Goal: Task Accomplishment & Management: Use online tool/utility

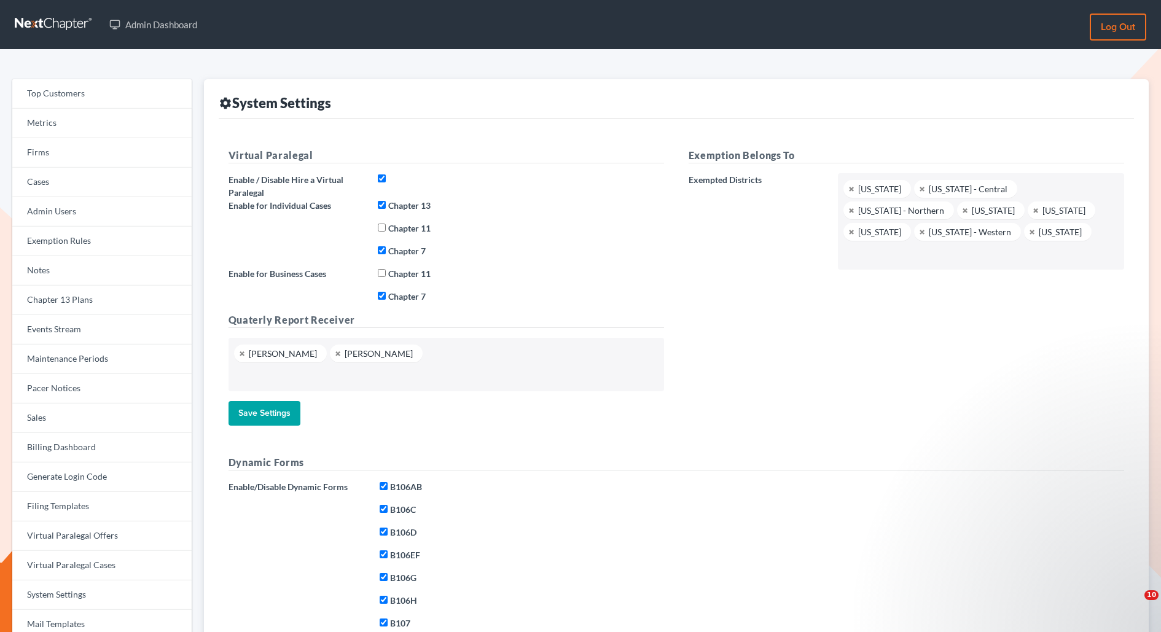
click at [43, 155] on link "Firms" at bounding box center [101, 152] width 179 height 29
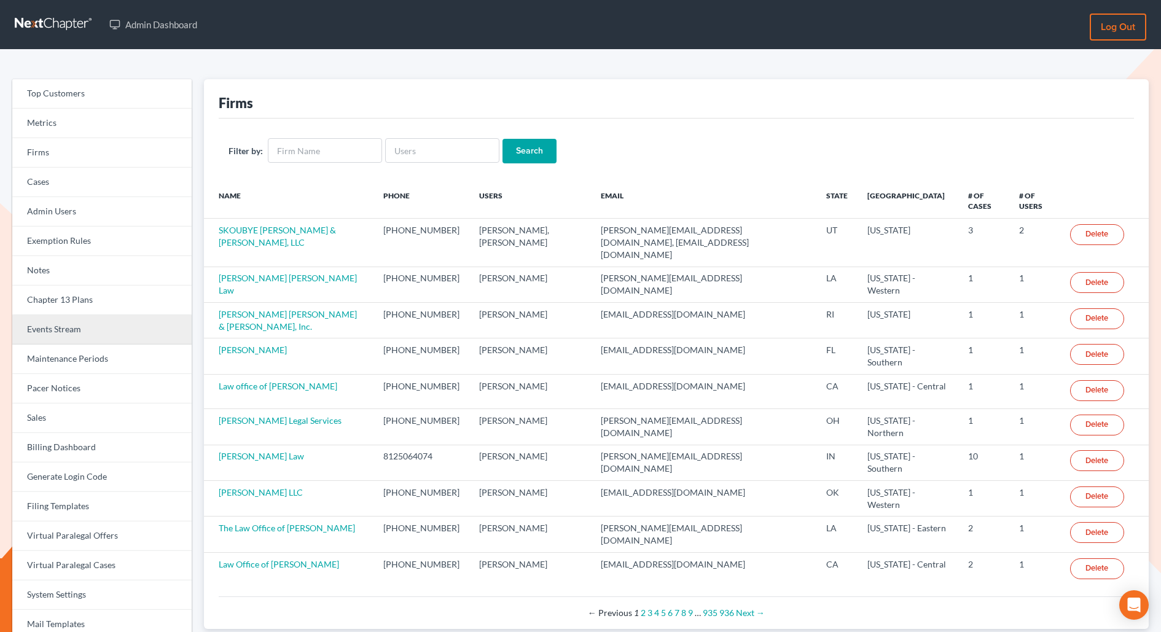
click at [53, 323] on link "Events Stream" at bounding box center [101, 329] width 179 height 29
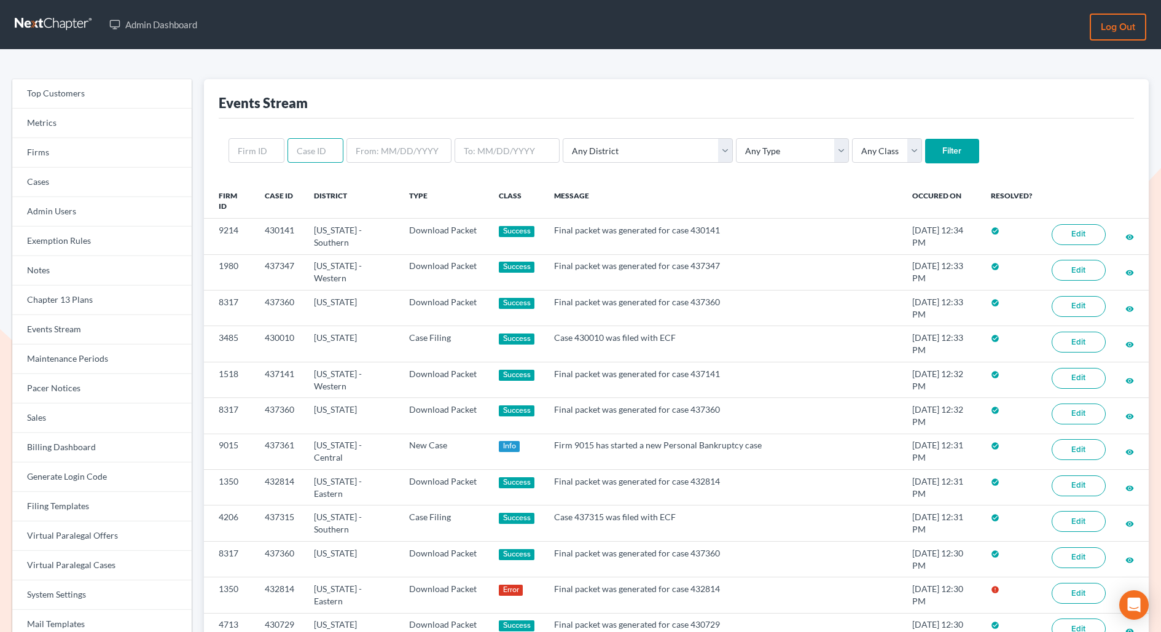
click at [321, 154] on input "text" at bounding box center [316, 150] width 56 height 25
paste input "435677"
type input "435677"
click at [925, 139] on input "Filter" at bounding box center [952, 151] width 54 height 25
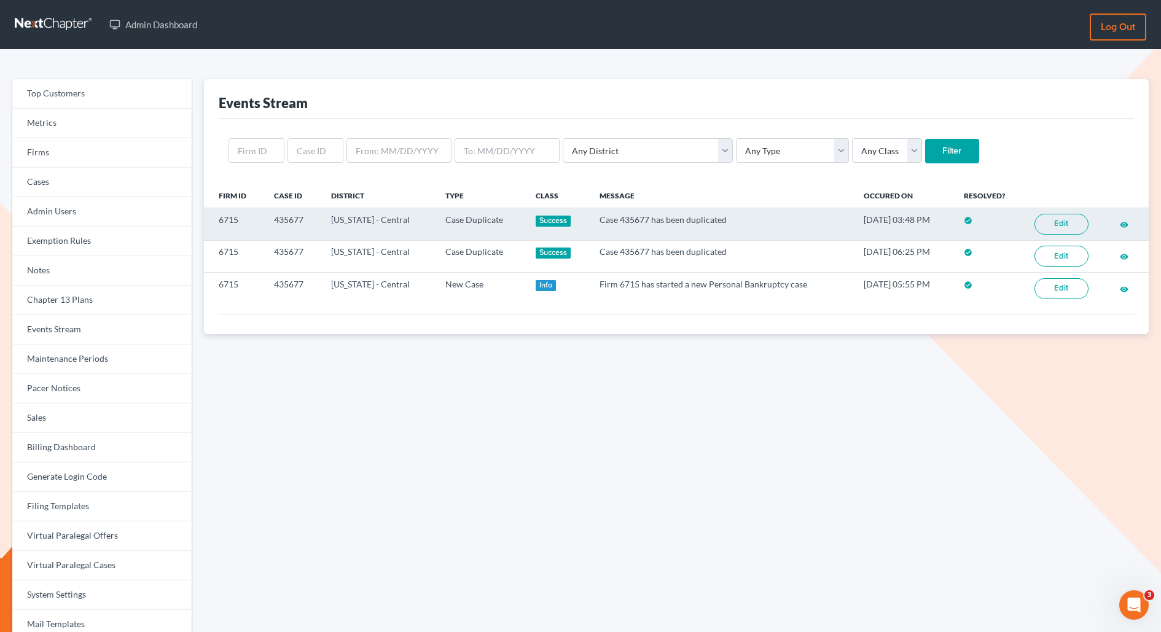
click at [1065, 224] on link "Edit" at bounding box center [1062, 224] width 54 height 21
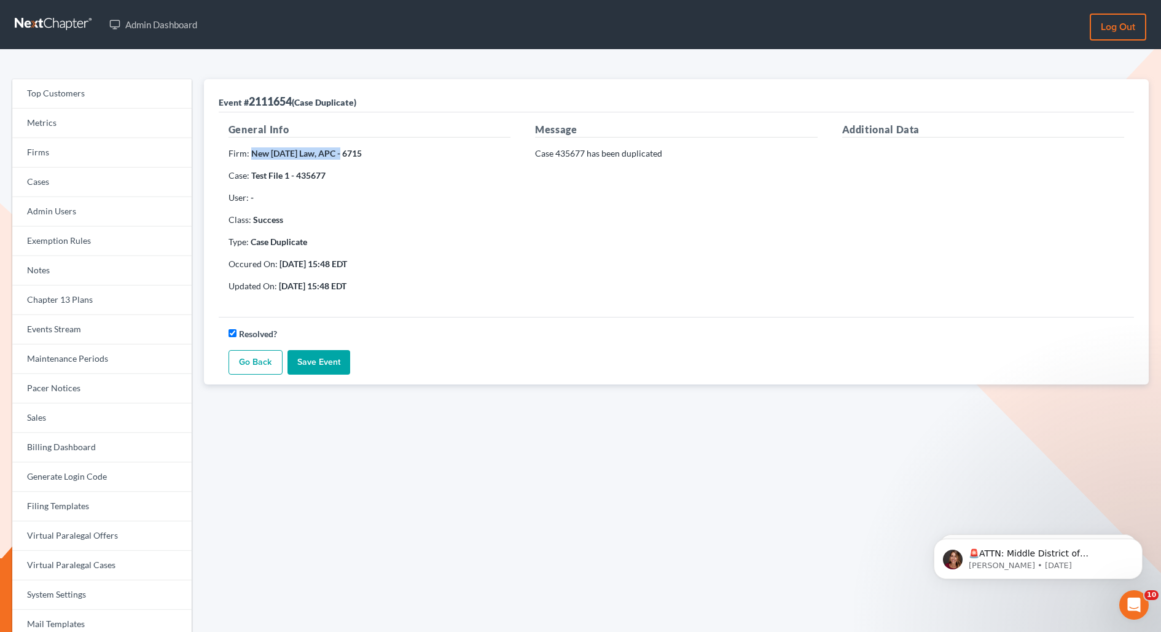
drag, startPoint x: 249, startPoint y: 152, endPoint x: 345, endPoint y: 157, distance: 95.3
click at [345, 157] on strong "New [DATE] Law, APC - 6715" at bounding box center [306, 153] width 111 height 10
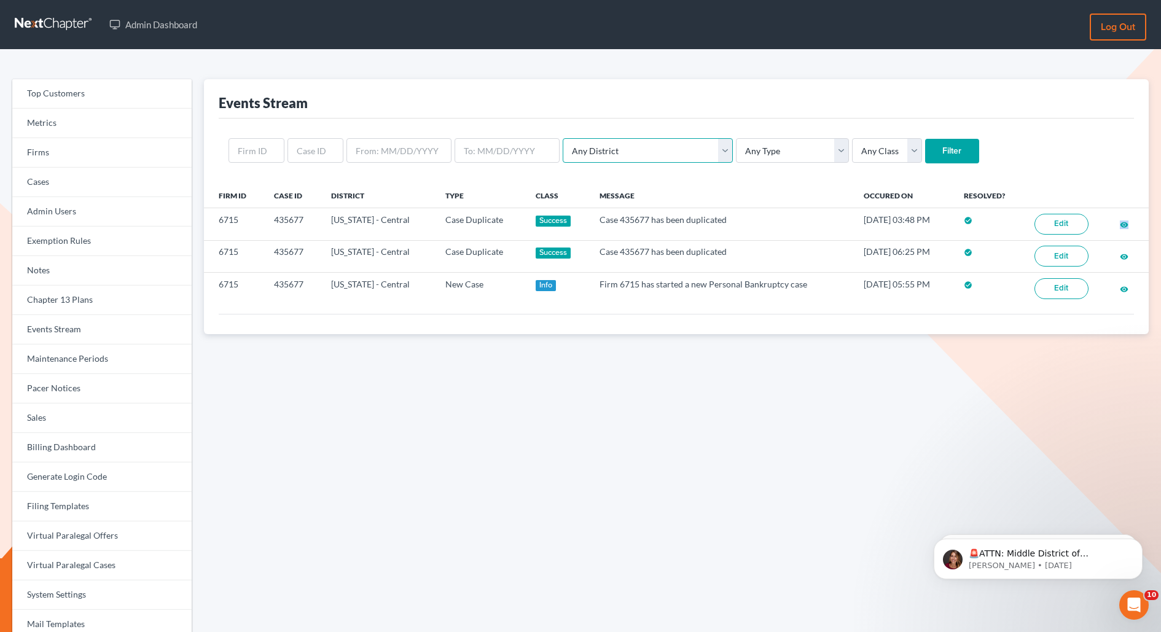
click at [632, 146] on select "Any District [US_STATE] - [GEOGRAPHIC_DATA] [US_STATE] - [GEOGRAPHIC_DATA] [US_…" at bounding box center [648, 150] width 170 height 25
select select "10"
click at [563, 138] on select "Any District [US_STATE] - [GEOGRAPHIC_DATA] [US_STATE] - [GEOGRAPHIC_DATA] [US_…" at bounding box center [648, 150] width 170 height 25
click at [736, 151] on select "Any Type Case Applied To Plan Case Archive Case Duplicate Case Filing Chapter 1…" at bounding box center [792, 150] width 113 height 25
select select "chapter_13_plan"
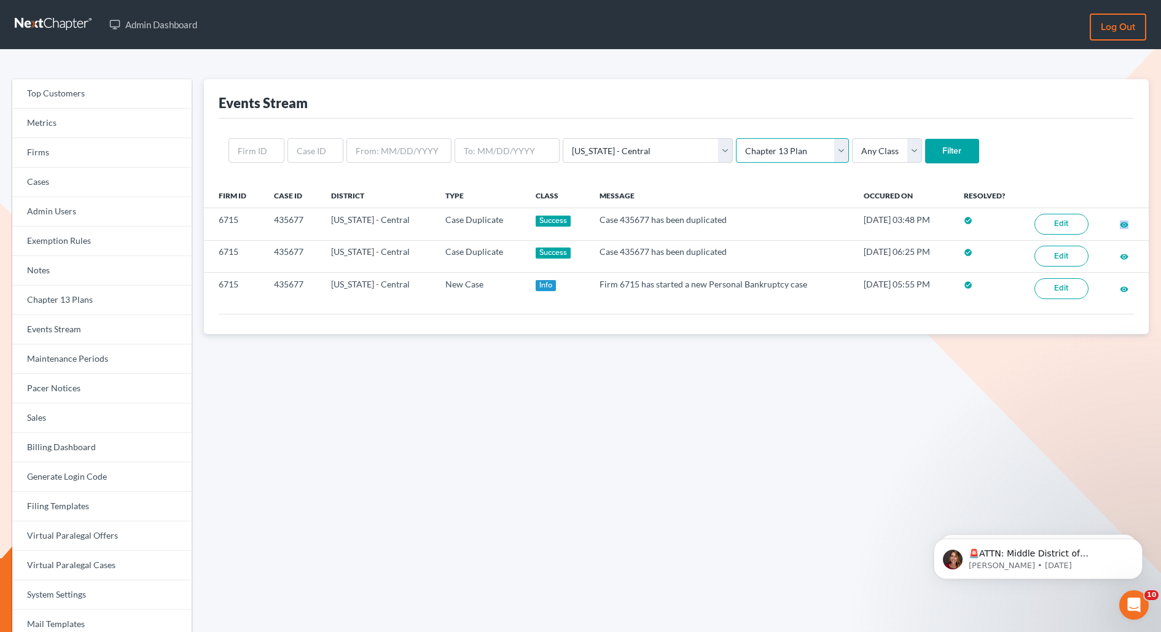
click at [736, 138] on select "Any Type Case Applied To Plan Case Archive Case Duplicate Case Filing Chapter 1…" at bounding box center [792, 150] width 113 height 25
click at [852, 142] on select "Any Class Success Error Info" at bounding box center [887, 150] width 70 height 25
click at [925, 139] on input "Filter" at bounding box center [952, 151] width 54 height 25
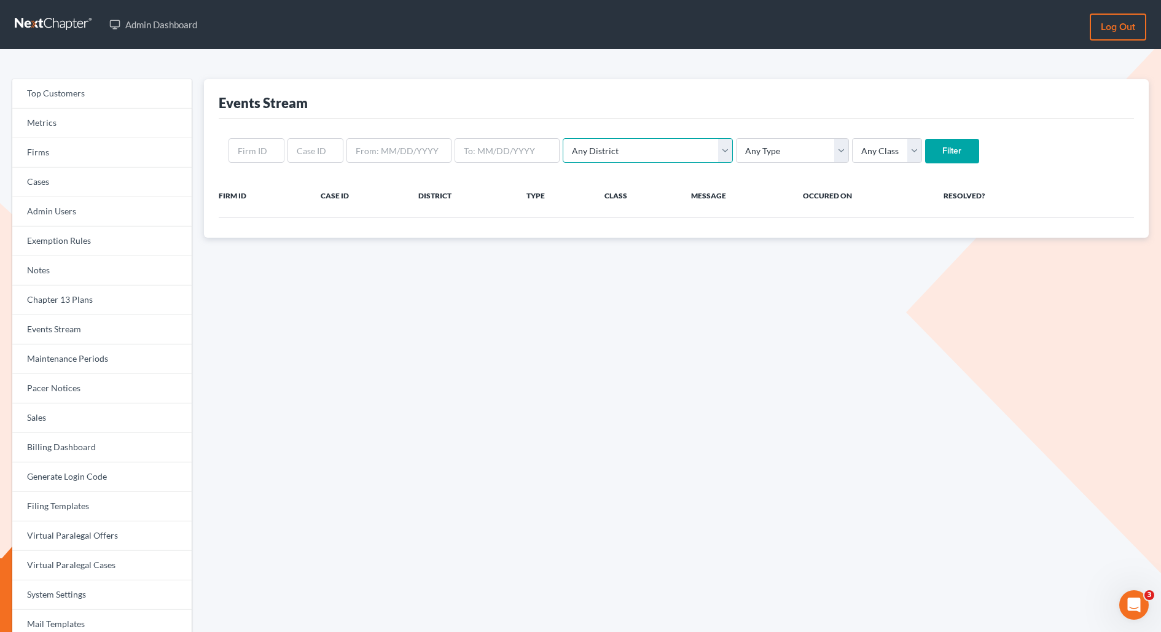
click at [586, 148] on select "Any District [US_STATE] - [GEOGRAPHIC_DATA] [US_STATE] - [GEOGRAPHIC_DATA] [US_…" at bounding box center [648, 150] width 170 height 25
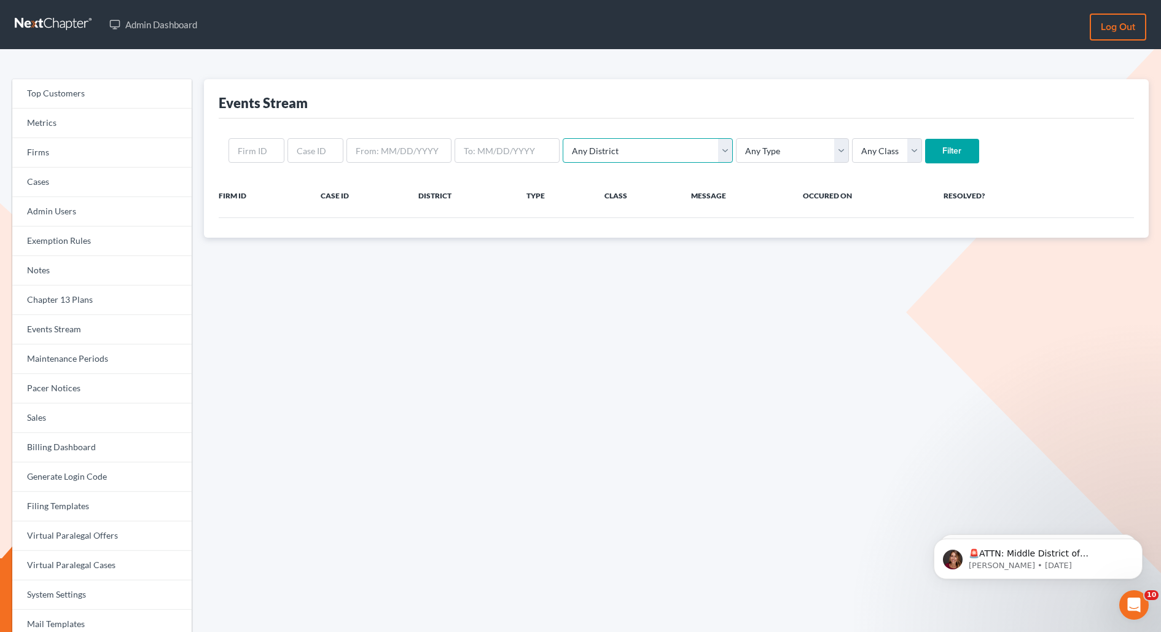
select select "10"
click at [563, 138] on select "Any District [US_STATE] - [GEOGRAPHIC_DATA] [US_STATE] - [GEOGRAPHIC_DATA] [US_…" at bounding box center [648, 150] width 170 height 25
click at [736, 147] on select "Any Type Case Applied To Plan Case Archive Case Duplicate Case Filing Chapter 1…" at bounding box center [792, 150] width 113 height 25
select select "chapter_13_plan"
click at [736, 138] on select "Any Type Case Applied To Plan Case Archive Case Duplicate Case Filing Chapter 1…" at bounding box center [792, 150] width 113 height 25
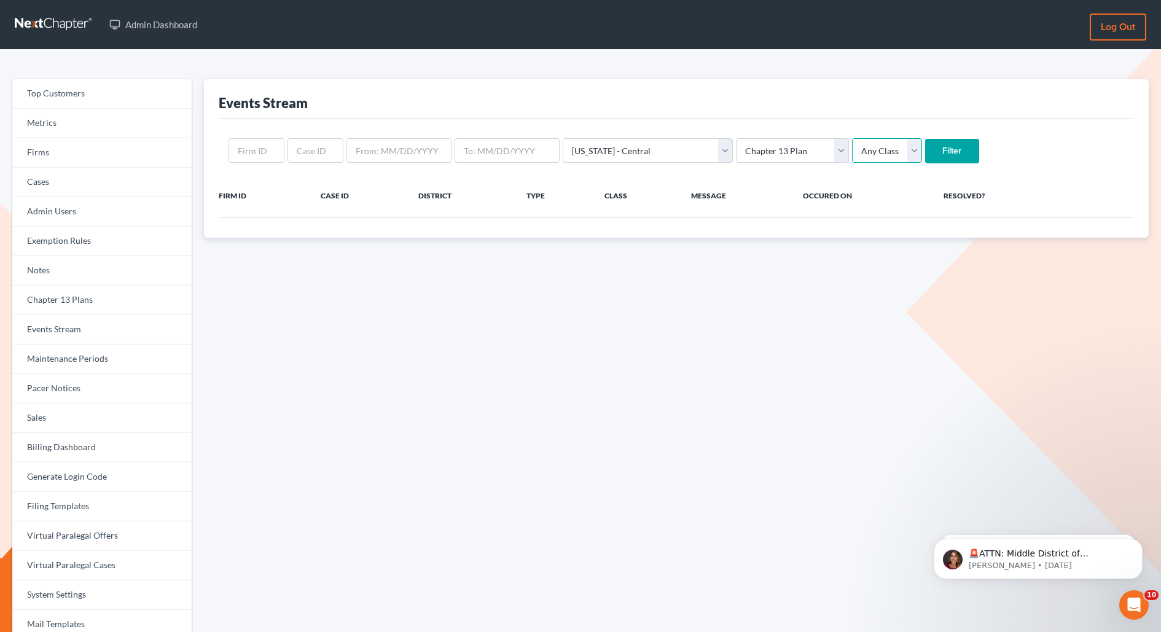
click at [852, 150] on select "Any Class Success Error Info" at bounding box center [887, 150] width 70 height 25
select select "success"
click at [852, 138] on select "Any Class Success Error Info" at bounding box center [887, 150] width 70 height 25
click at [925, 146] on input "Filter" at bounding box center [952, 151] width 54 height 25
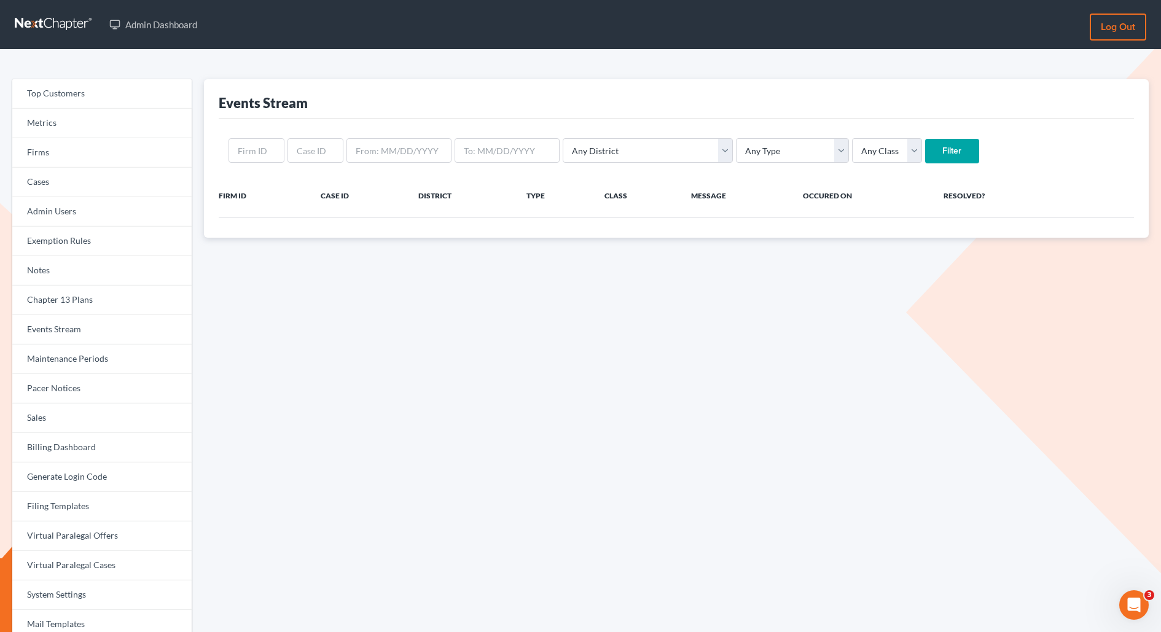
click at [643, 136] on div "Any District Alabama - Middle Alabama - Northern Alabama - Southern Alaska Ariz…" at bounding box center [677, 151] width 916 height 65
click at [641, 139] on select "Any District Alabama - Middle Alabama - Northern Alabama - Southern Alaska Ariz…" at bounding box center [648, 150] width 170 height 25
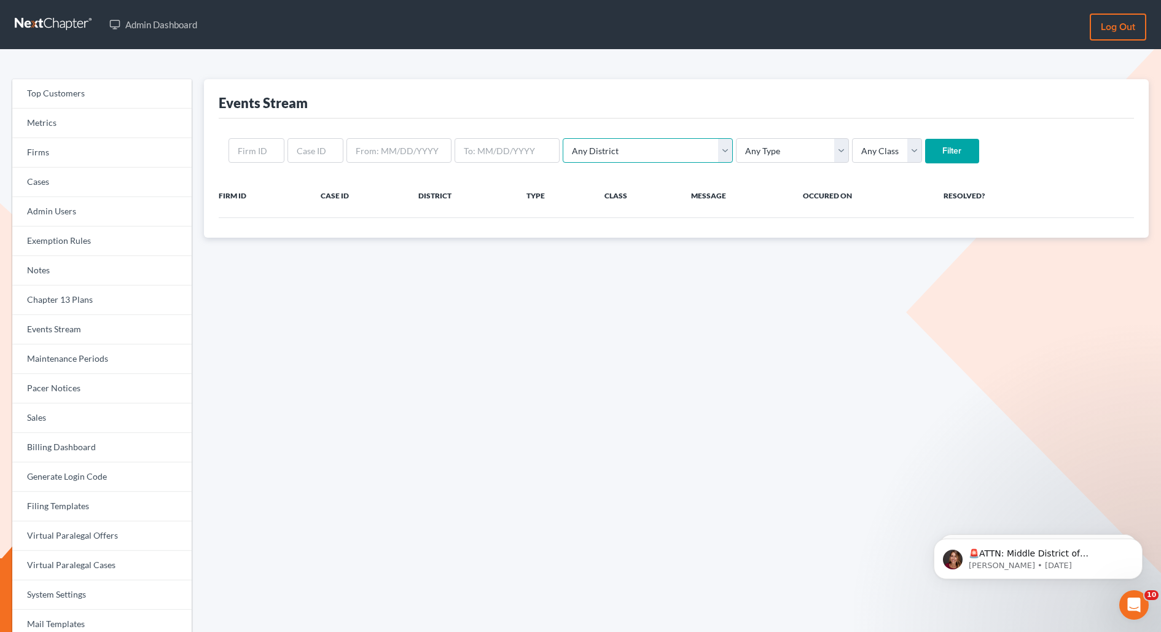
select select "10"
click at [563, 138] on select "Any District Alabama - Middle Alabama - Northern Alabama - Southern Alaska Ariz…" at bounding box center [648, 150] width 170 height 25
click at [736, 143] on select "Any Type Case Applied To Plan Case Archive Case Duplicate Case Filing Chapter 1…" at bounding box center [792, 150] width 113 height 25
click at [736, 138] on select "Any Type Case Applied To Plan Case Archive Case Duplicate Case Filing Chapter 1…" at bounding box center [792, 150] width 113 height 25
click at [736, 144] on select "Any Type Case Applied To Plan Case Archive Case Duplicate Case Filing Chapter 1…" at bounding box center [792, 150] width 113 height 25
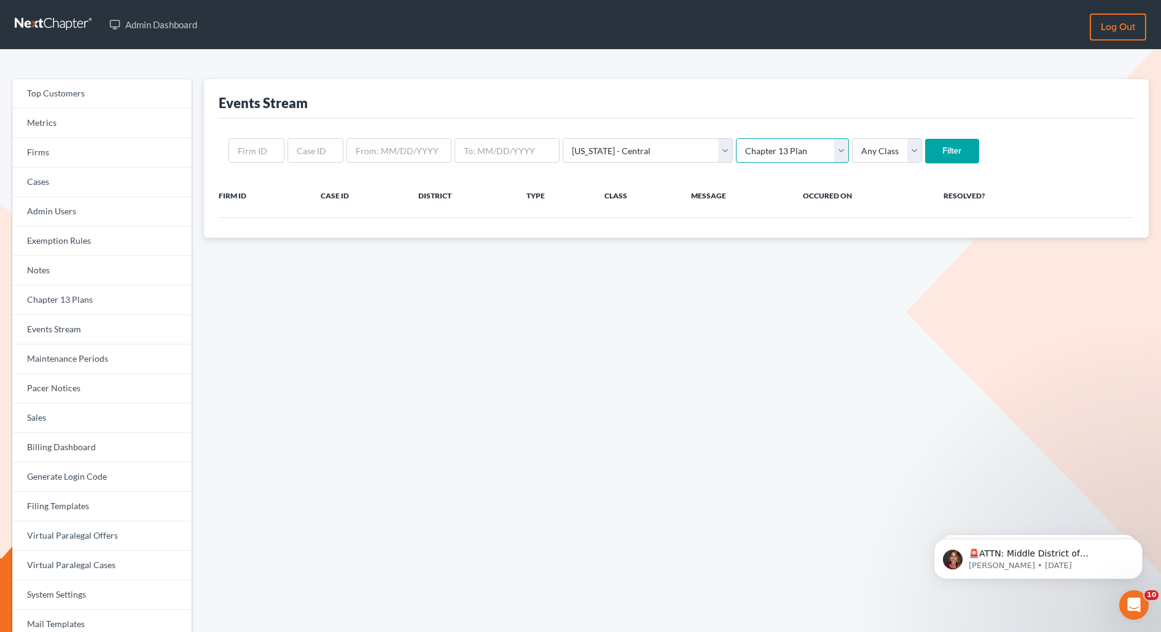
select select "chapter_13_receipt"
click at [736, 138] on select "Any Type Case Applied To Plan Case Archive Case Duplicate Case Filing Chapter 1…" at bounding box center [792, 150] width 113 height 25
click at [925, 152] on input "Filter" at bounding box center [952, 151] width 54 height 25
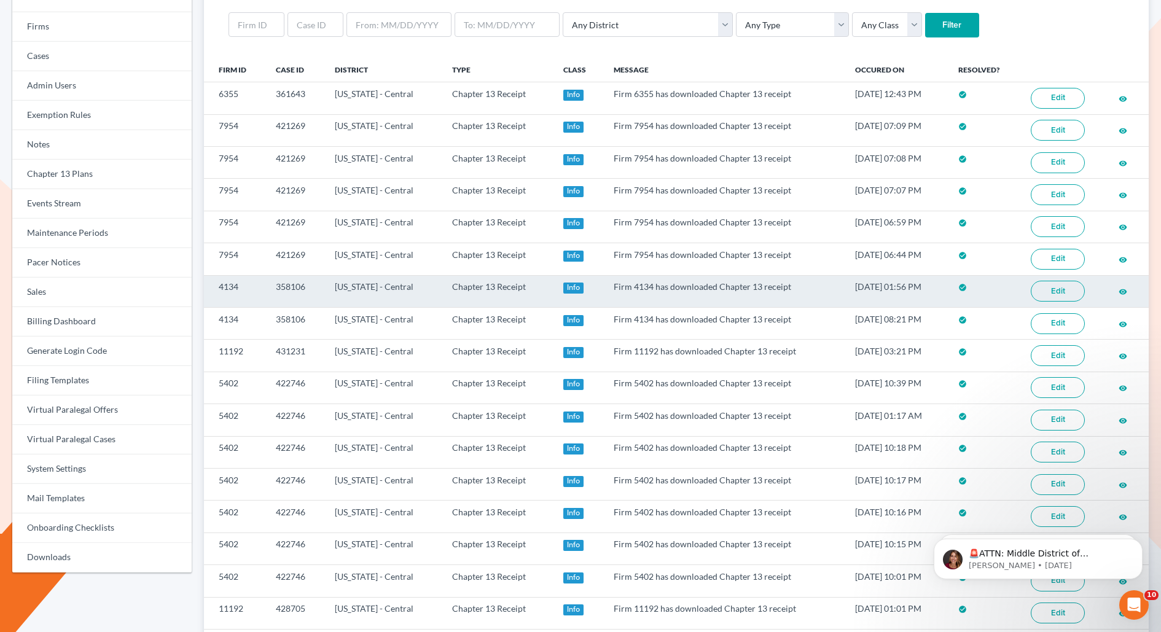
scroll to position [7, 0]
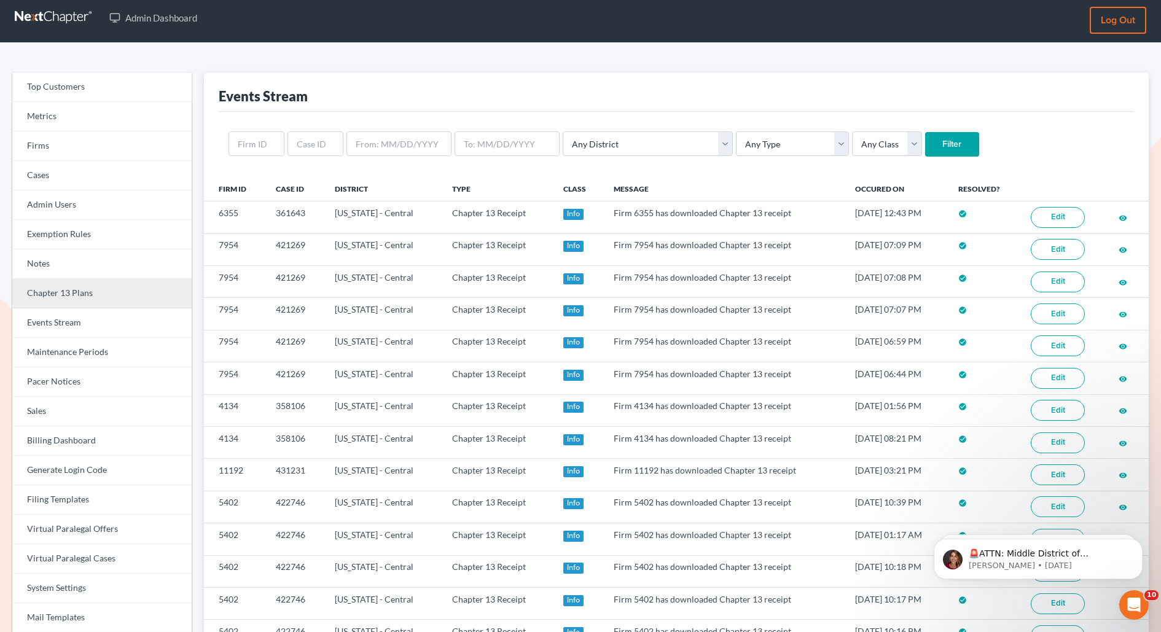
click at [62, 292] on link "Chapter 13 Plans" at bounding box center [101, 293] width 179 height 29
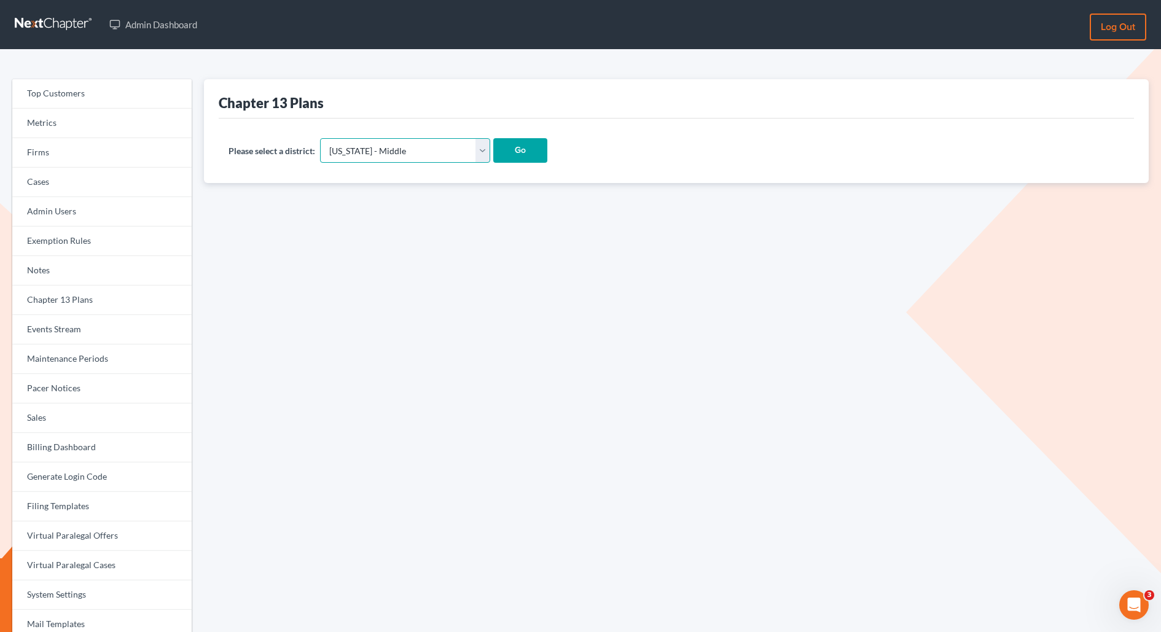
click at [381, 144] on select "[US_STATE] - [GEOGRAPHIC_DATA] [US_STATE] - [GEOGRAPHIC_DATA][US_STATE] - South…" at bounding box center [405, 150] width 170 height 25
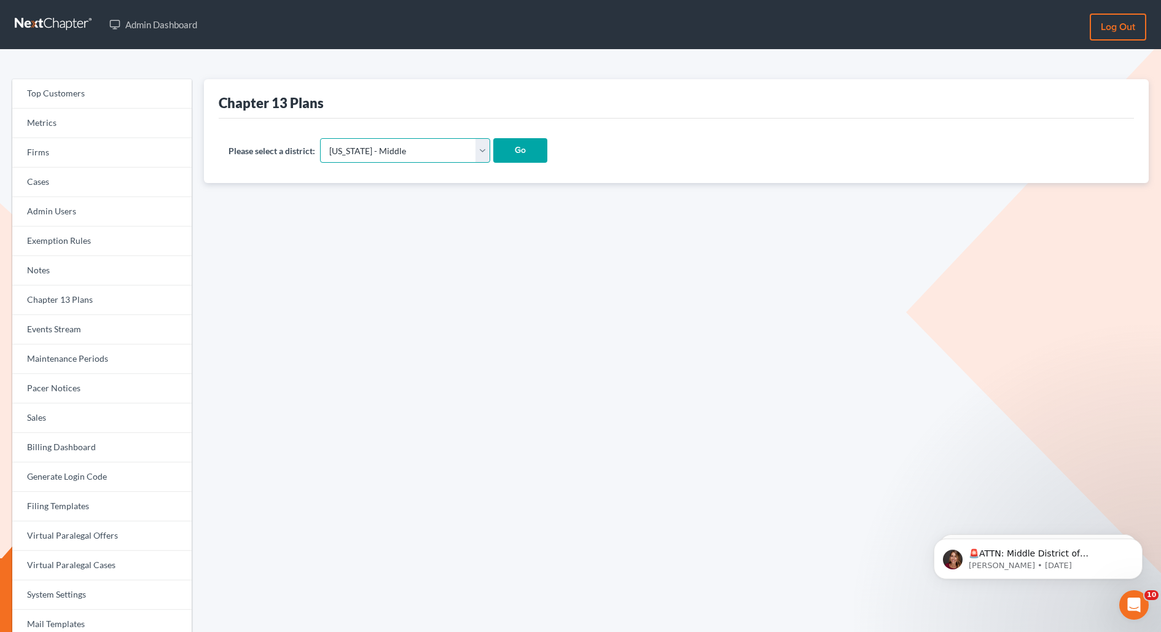
select select "10"
click at [320, 138] on select "Alabama - Middle Alabama - Northern Alabama - Southern Alaska Arizona Arkansas …" at bounding box center [405, 150] width 170 height 25
click at [493, 149] on input "Go" at bounding box center [520, 150] width 54 height 25
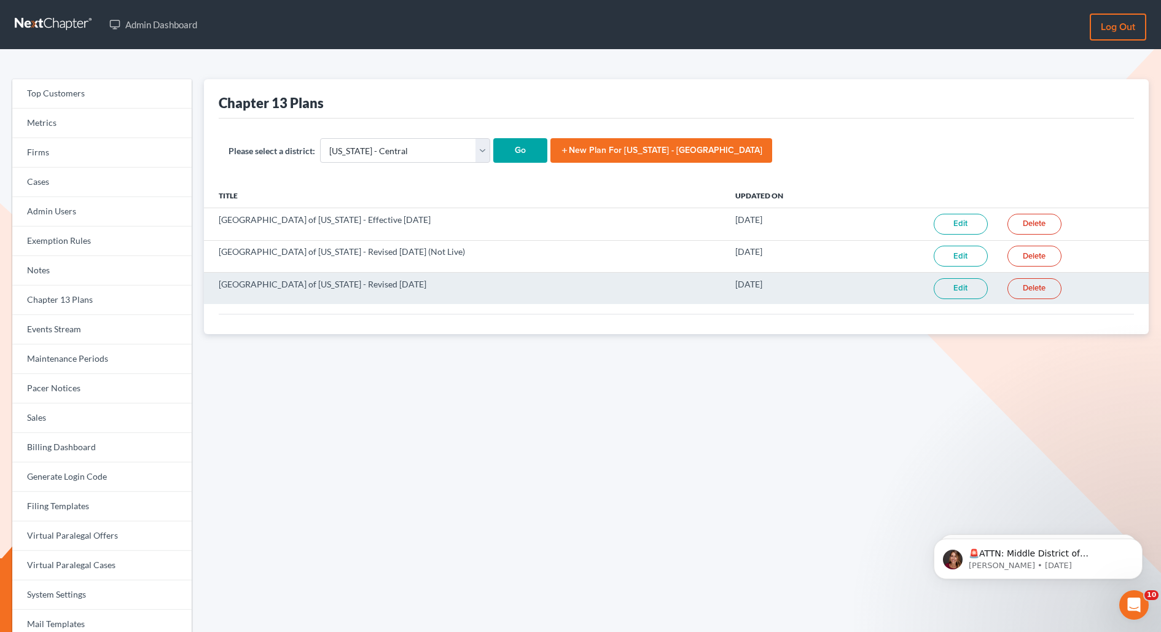
click at [947, 287] on link "Edit" at bounding box center [961, 288] width 54 height 21
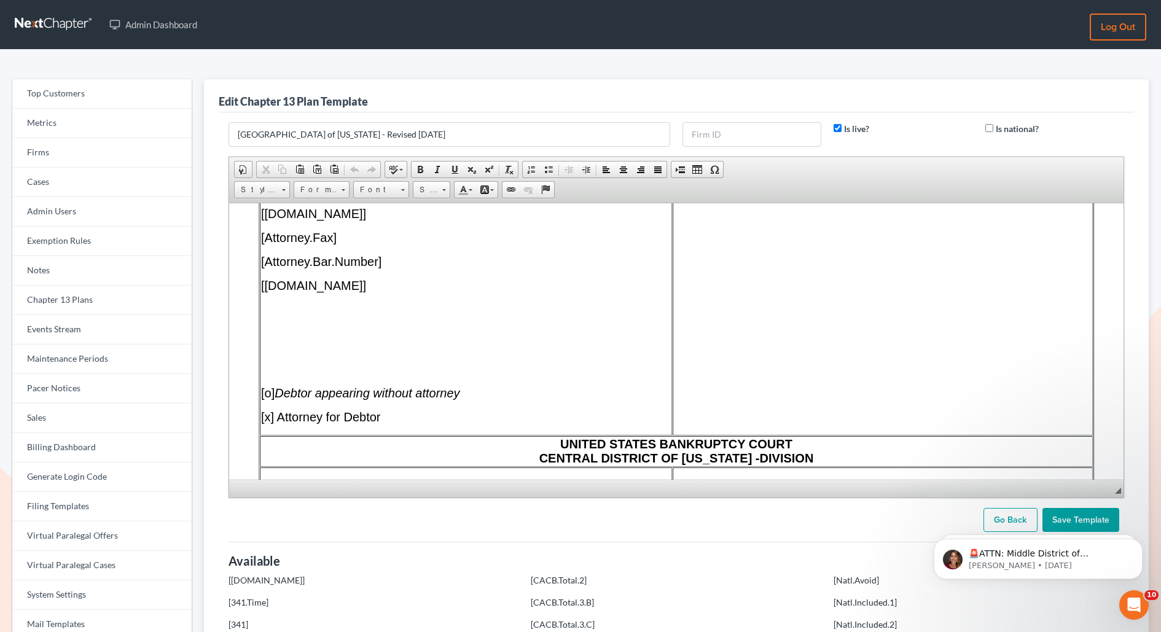
drag, startPoint x: 1115, startPoint y: 486, endPoint x: 1078, endPoint y: 632, distance: 150.1
drag, startPoint x: 1111, startPoint y: 586, endPoint x: 1084, endPoint y: 674, distance: 91.9
click at [1084, 599] on html "🚨ATTN: Middle District of [US_STATE] The court has added a new Credit Counselin…" at bounding box center [1039, 556] width 246 height 86
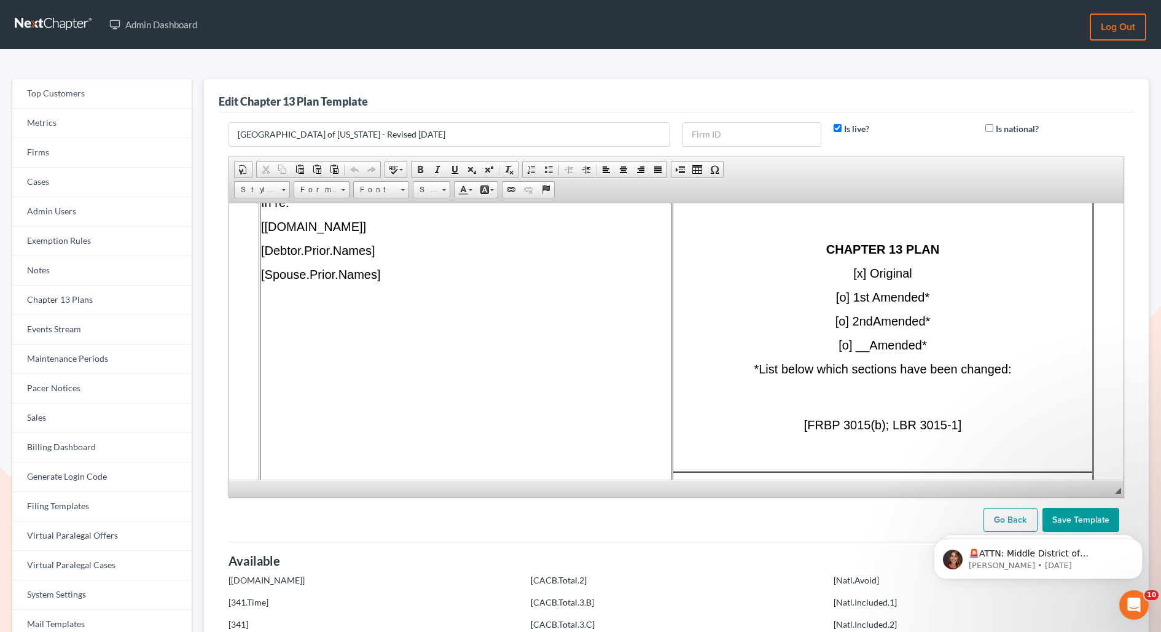
scroll to position [898, 0]
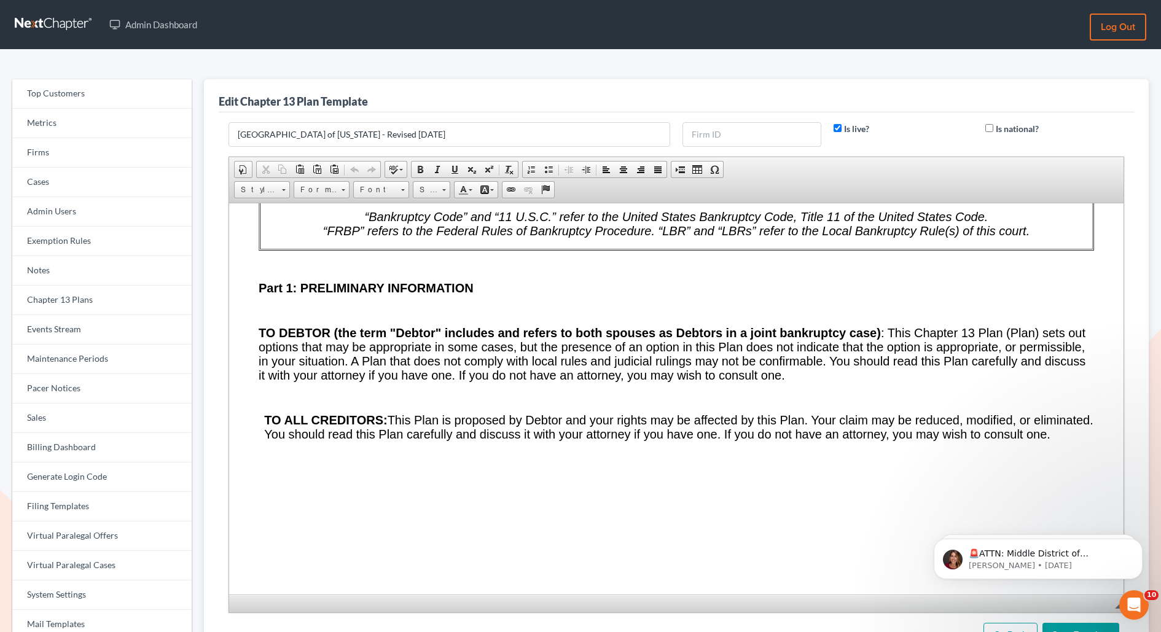
drag, startPoint x: 1118, startPoint y: 488, endPoint x: 1128, endPoint y: 632, distance: 144.1
click at [1128, 632] on form "[GEOGRAPHIC_DATA] of [US_STATE] - Revised [DATE] Is live? Is national? Rich Tex…" at bounding box center [676, 384] width 908 height 525
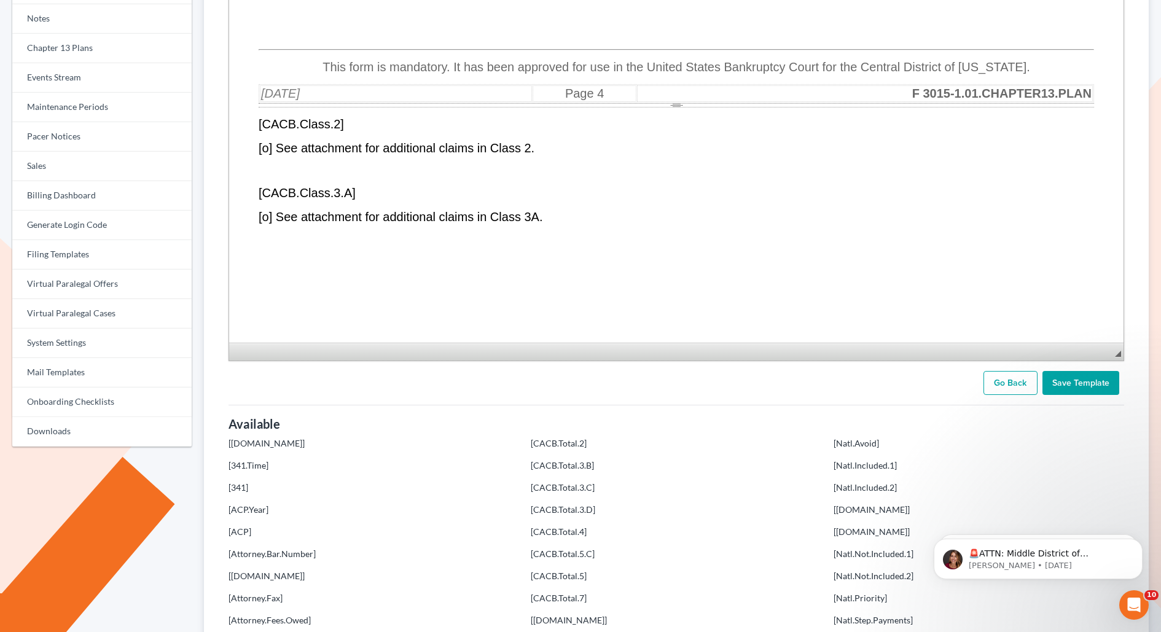
scroll to position [4711, 0]
drag, startPoint x: 347, startPoint y: 138, endPoint x: 254, endPoint y: 139, distance: 92.8
click at [254, 139] on html "Attorney or Party Name, Address, Telephone & FAX Numbers, State Bar Numbers & E…" at bounding box center [676, 218] width 895 height 9957
copy span "[CACB.Class.2]"
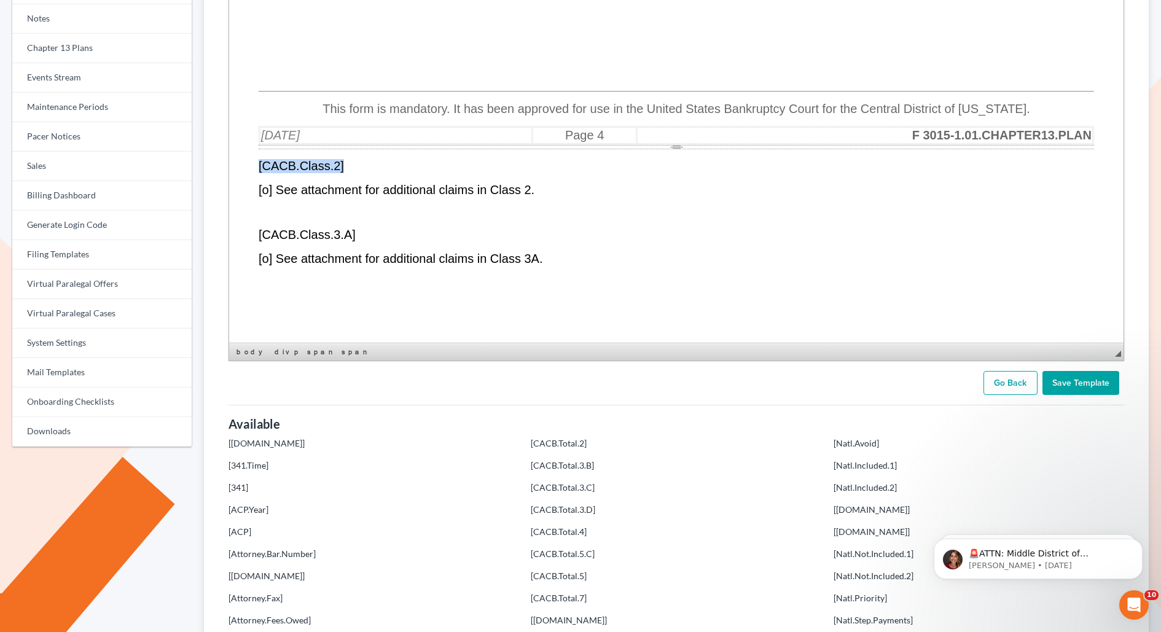
scroll to position [4670, 0]
